Goal: Find specific page/section: Find specific page/section

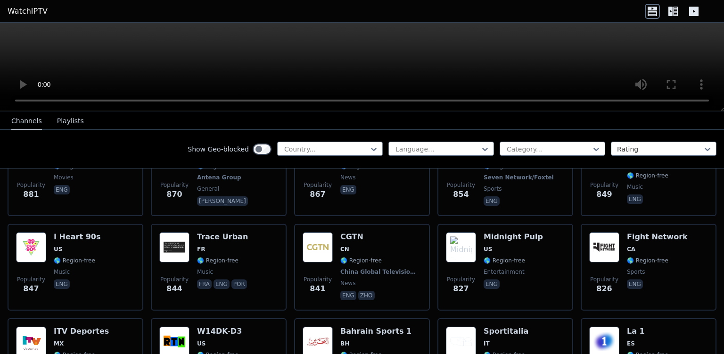
scroll to position [1363, 0]
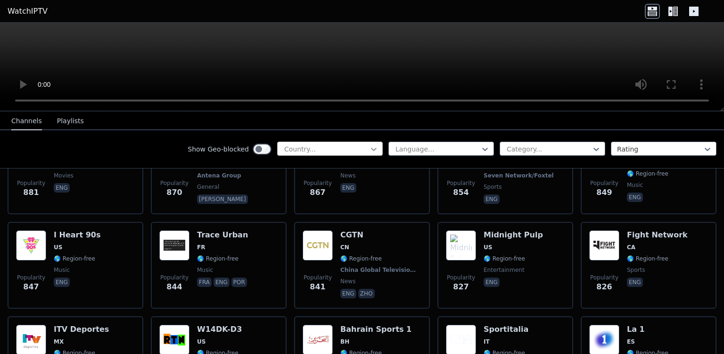
click at [376, 146] on icon at bounding box center [373, 148] width 9 height 9
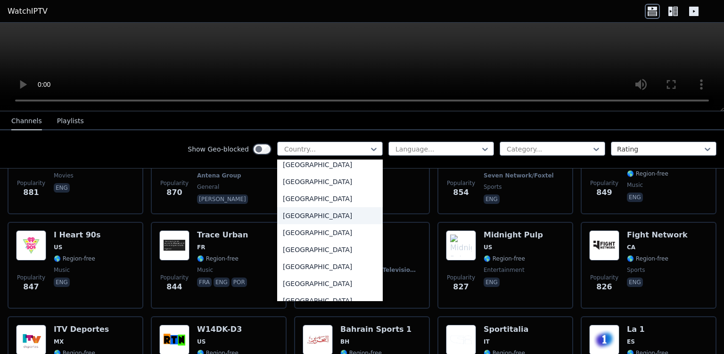
scroll to position [468, 0]
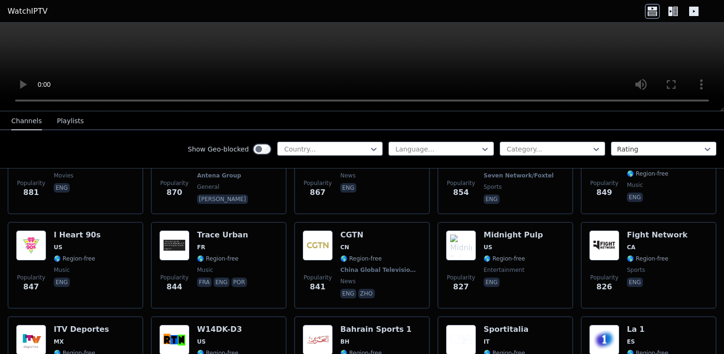
click at [242, 11] on header "WatchIPTV" at bounding box center [362, 11] width 724 height 23
click at [673, 10] on icon at bounding box center [671, 11] width 4 height 9
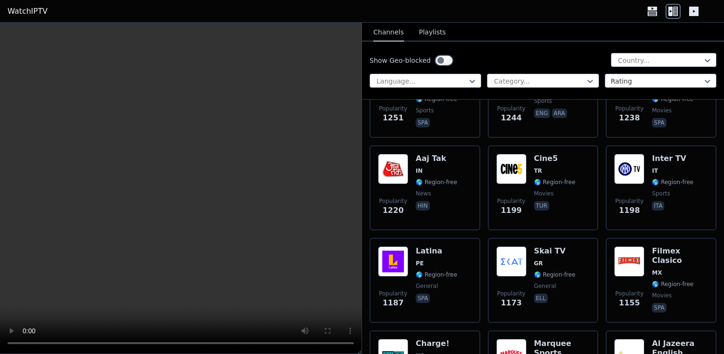
click at [657, 8] on icon at bounding box center [652, 9] width 9 height 4
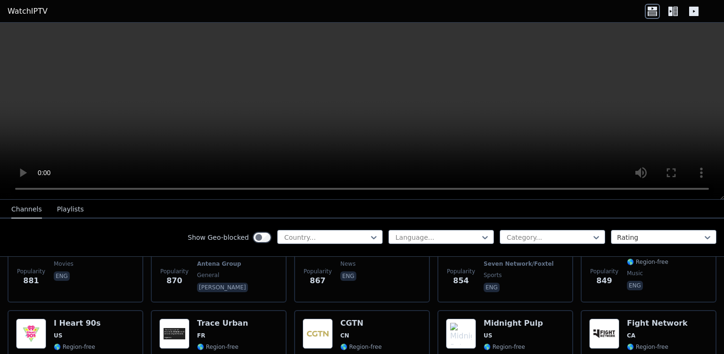
click at [693, 11] on icon at bounding box center [693, 11] width 9 height 9
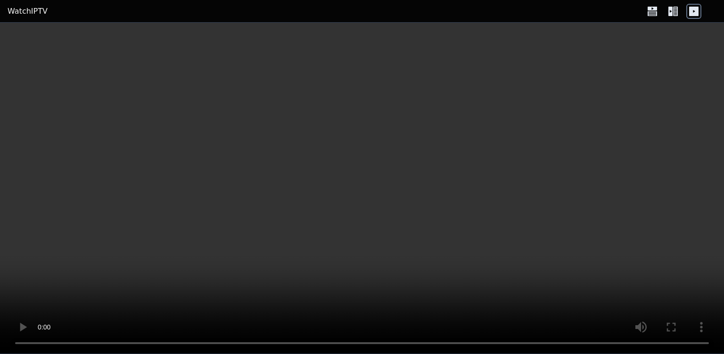
click at [674, 11] on icon at bounding box center [675, 11] width 5 height 9
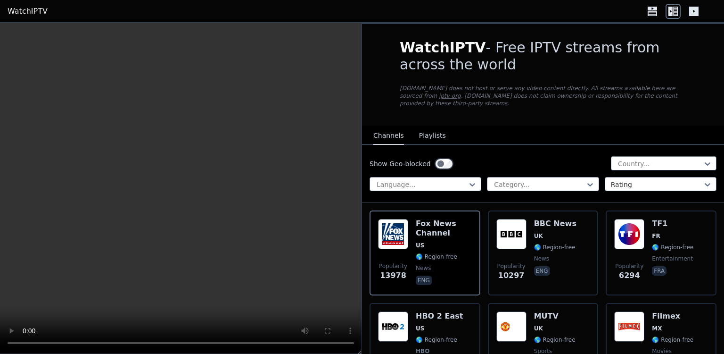
click at [657, 9] on icon at bounding box center [652, 11] width 15 height 15
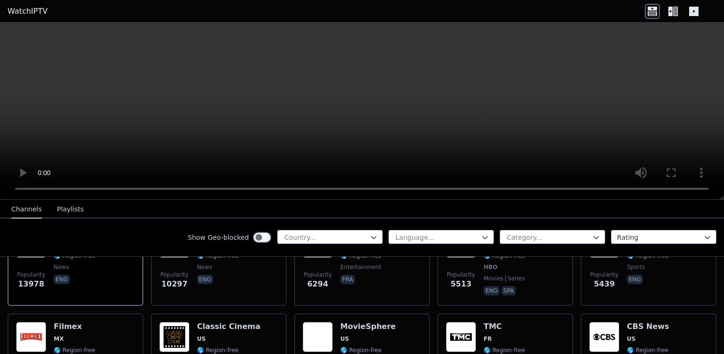
scroll to position [148, 0]
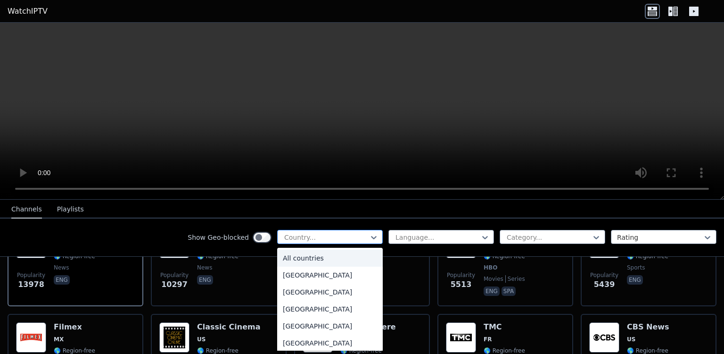
click at [379, 239] on div "Country..." at bounding box center [330, 237] width 106 height 14
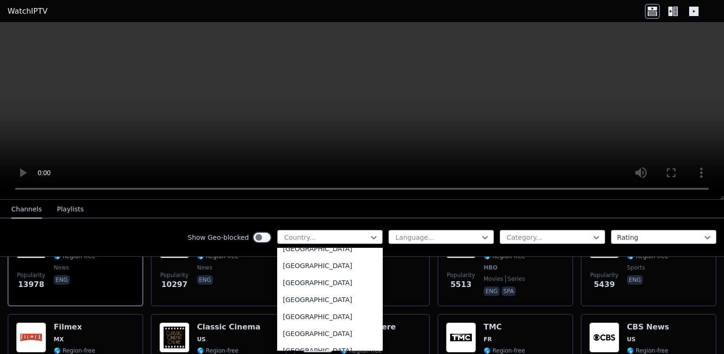
scroll to position [3315, 0]
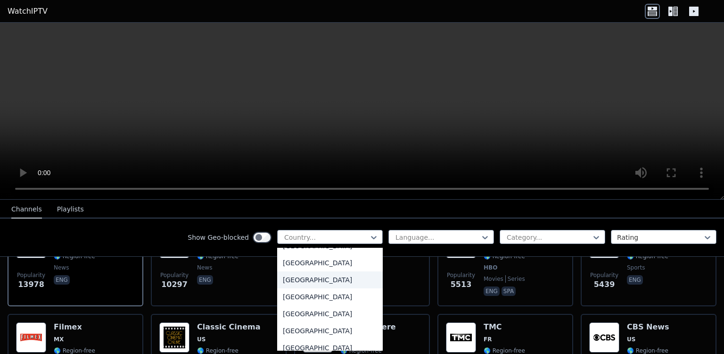
click at [314, 278] on div "[GEOGRAPHIC_DATA]" at bounding box center [330, 279] width 106 height 17
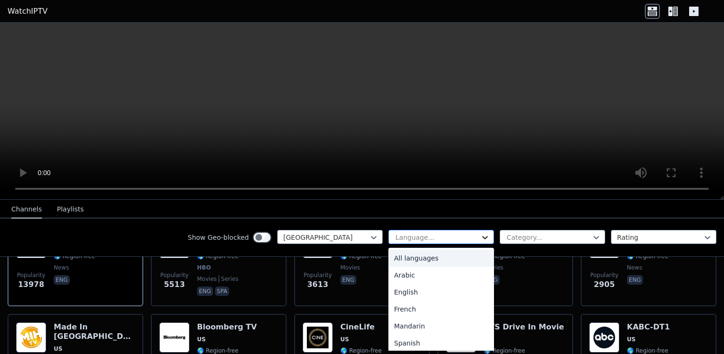
click at [487, 240] on icon at bounding box center [485, 237] width 9 height 9
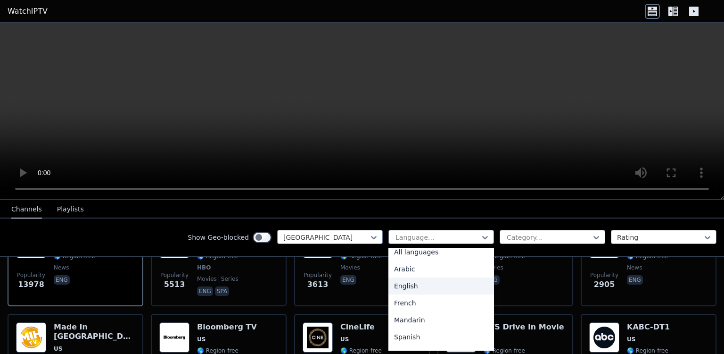
click at [406, 285] on div "English" at bounding box center [442, 285] width 106 height 17
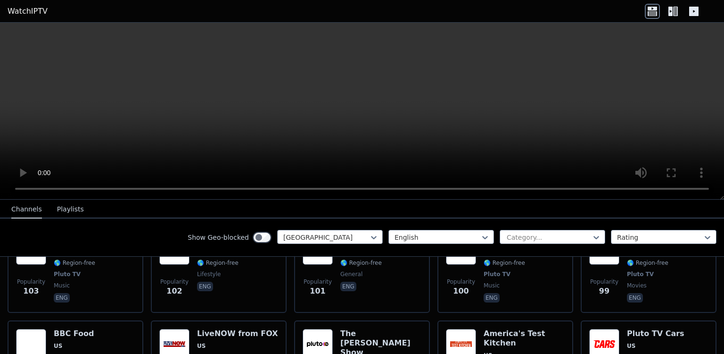
scroll to position [3664, 0]
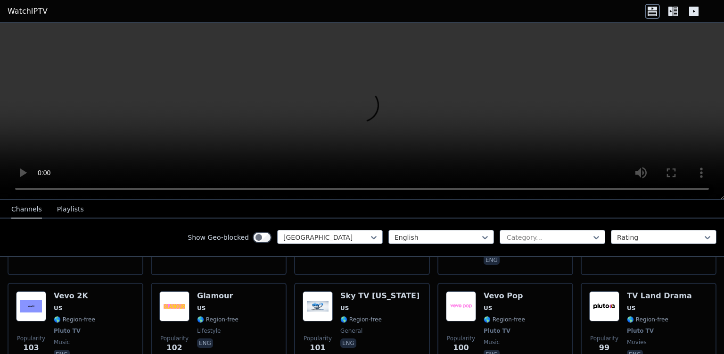
scroll to position [3607, 0]
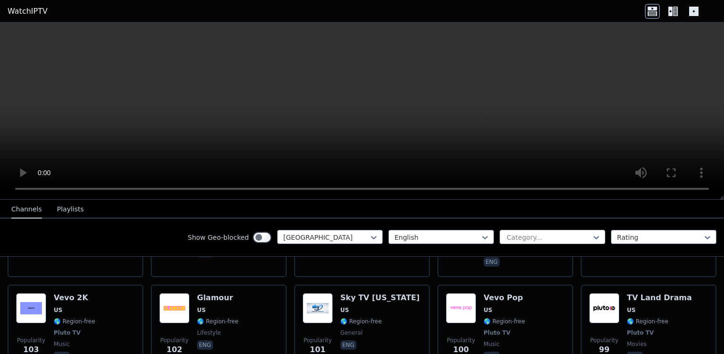
click at [567, 240] on div at bounding box center [549, 237] width 86 height 9
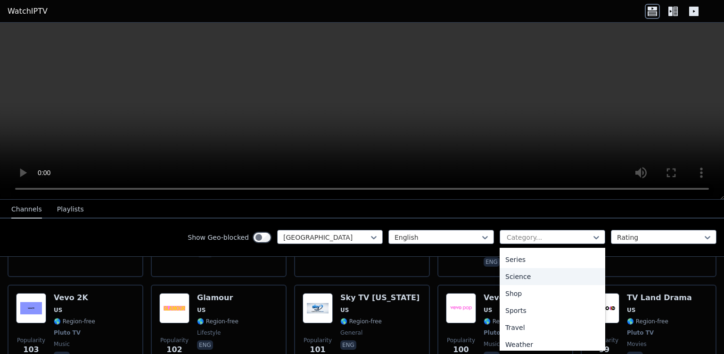
scroll to position [356, 0]
click at [518, 307] on div "Sports" at bounding box center [553, 309] width 106 height 17
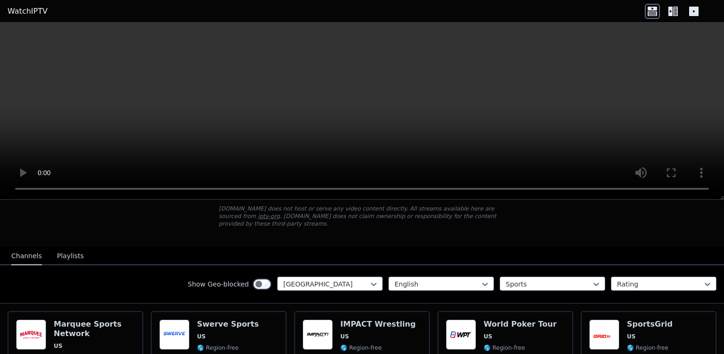
scroll to position [51, 0]
